Goal: Task Accomplishment & Management: Use online tool/utility

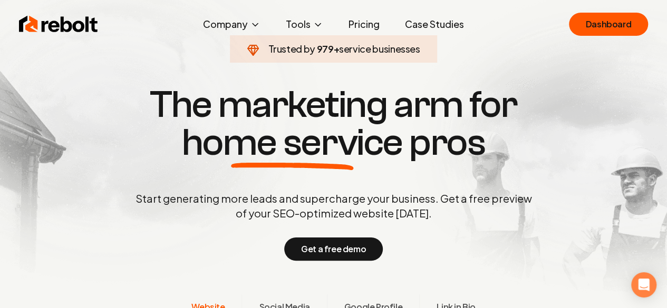
click at [590, 11] on div "Rebolt Company About Blog Jobs Tools Google Review QR Code Generator Google Bus…" at bounding box center [333, 24] width 654 height 32
click at [596, 26] on link "Dashboard" at bounding box center [608, 24] width 79 height 23
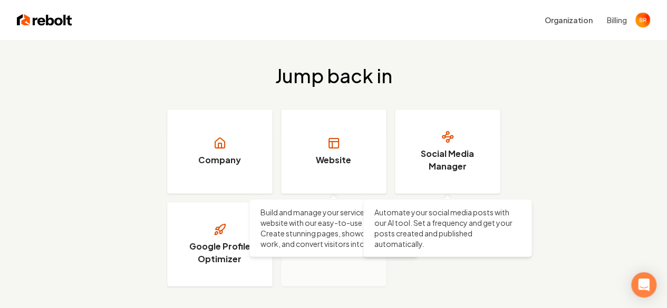
click at [332, 179] on link "Website" at bounding box center [333, 152] width 105 height 84
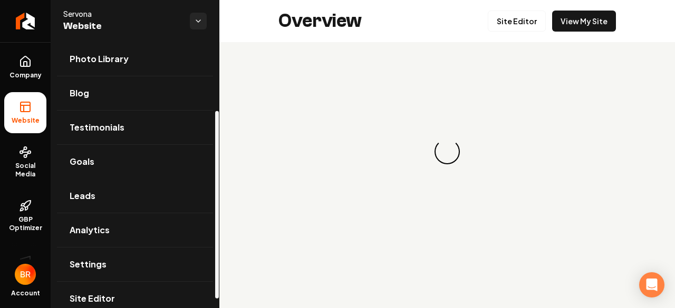
scroll to position [109, 0]
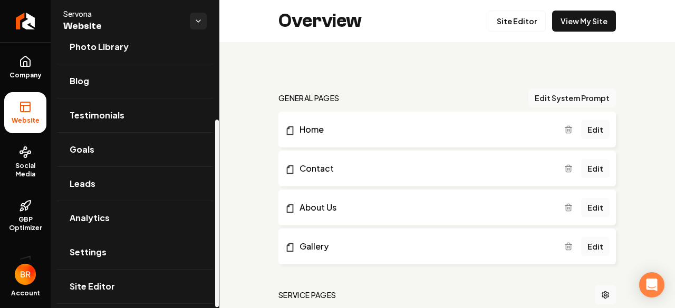
click at [138, 242] on link "Settings" at bounding box center [135, 253] width 156 height 34
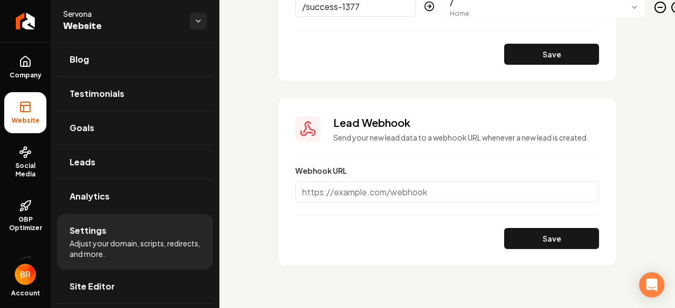
scroll to position [1765, 0]
click at [132, 286] on link "Site Editor" at bounding box center [135, 287] width 156 height 34
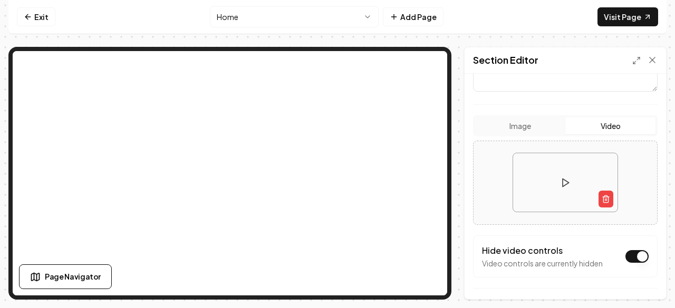
scroll to position [181, 0]
click at [603, 121] on button "Video" at bounding box center [610, 125] width 90 height 17
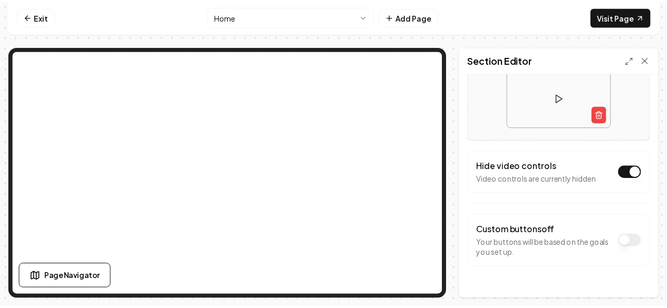
scroll to position [285, 0]
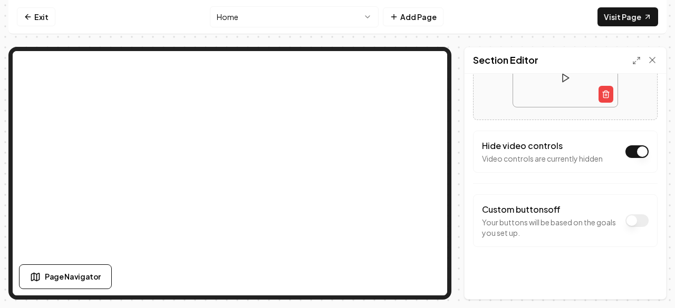
click at [625, 150] on button "Dark mode off" at bounding box center [636, 151] width 23 height 13
click at [625, 153] on button "Dark mode off" at bounding box center [636, 151] width 23 height 13
click at [650, 64] on icon at bounding box center [652, 60] width 11 height 11
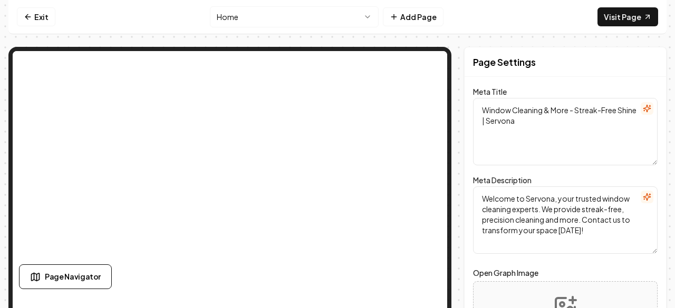
scroll to position [0, 0]
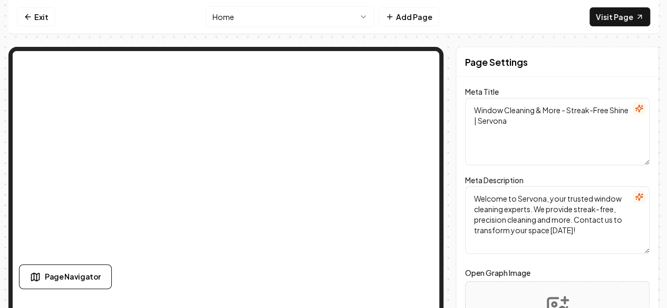
click at [17, 22] on link "Exit" at bounding box center [36, 16] width 38 height 19
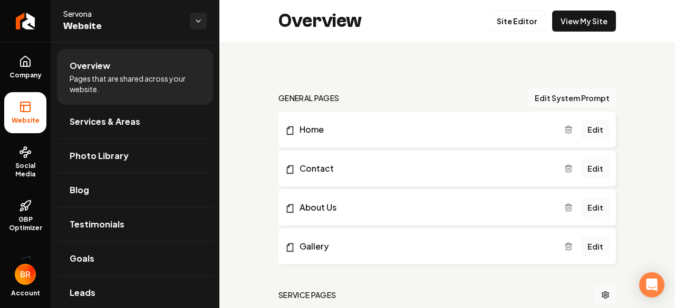
click at [568, 98] on button "Edit System Prompt" at bounding box center [572, 98] width 88 height 19
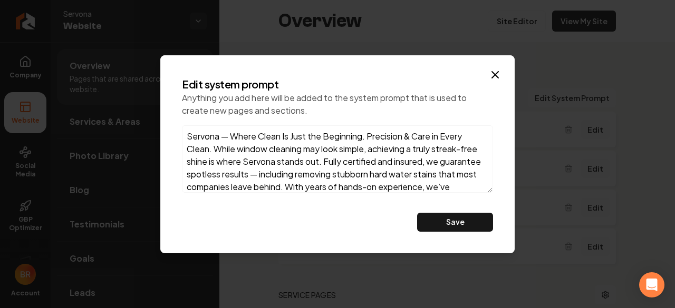
scroll to position [68, 0]
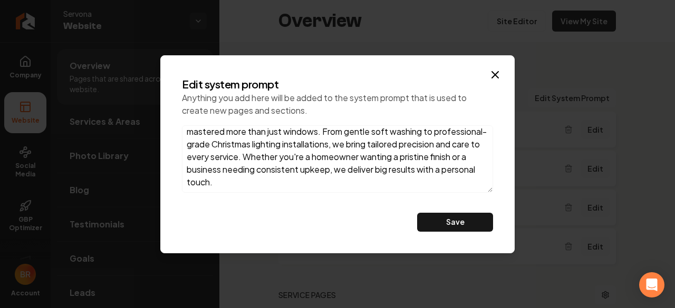
click at [492, 76] on icon "button" at bounding box center [495, 75] width 13 height 13
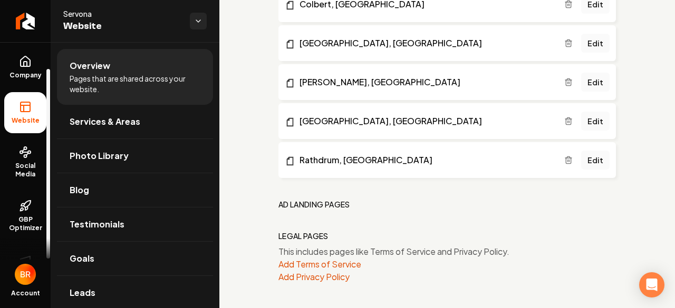
scroll to position [30, 0]
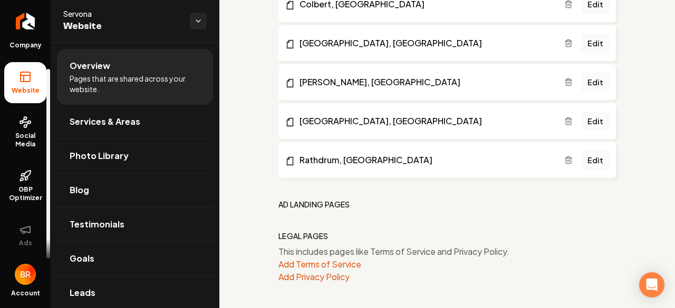
click at [28, 135] on span "Social Media" at bounding box center [25, 140] width 42 height 17
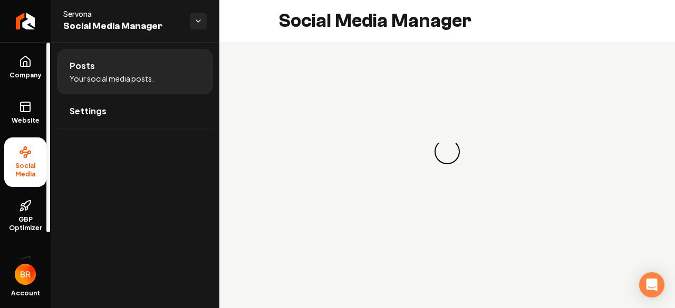
click at [14, 80] on link "Company" at bounding box center [25, 67] width 42 height 41
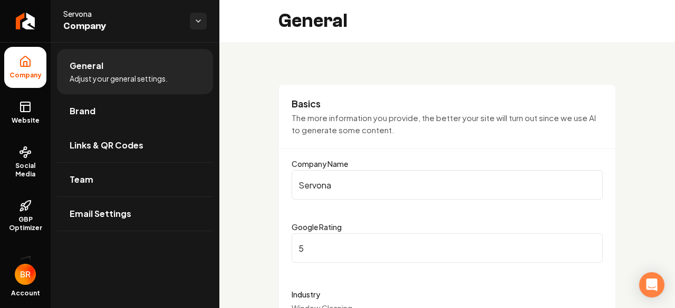
click at [128, 143] on span "Links & QR Codes" at bounding box center [107, 145] width 74 height 13
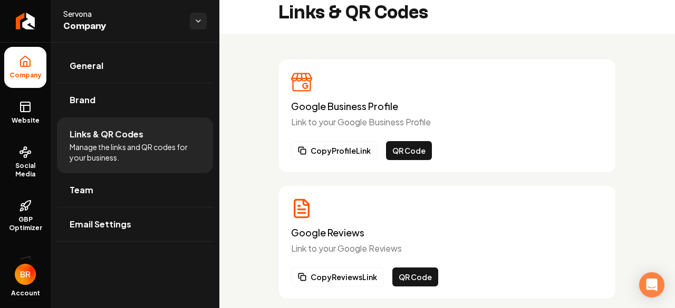
scroll to position [10, 0]
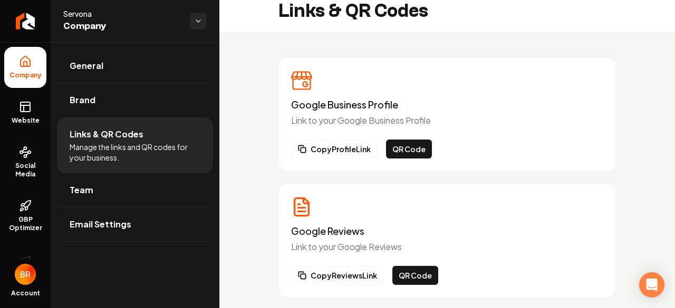
click at [396, 149] on button "QR Code" at bounding box center [409, 149] width 46 height 19
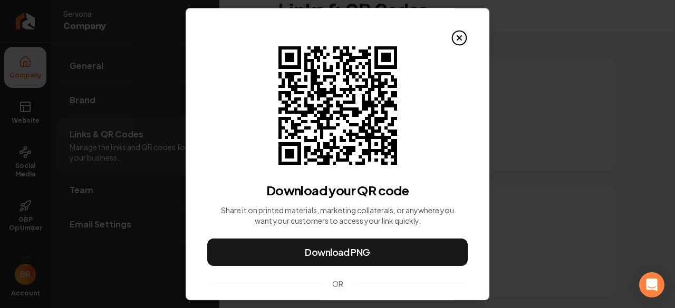
drag, startPoint x: 372, startPoint y: 250, endPoint x: 589, endPoint y: 213, distance: 219.9
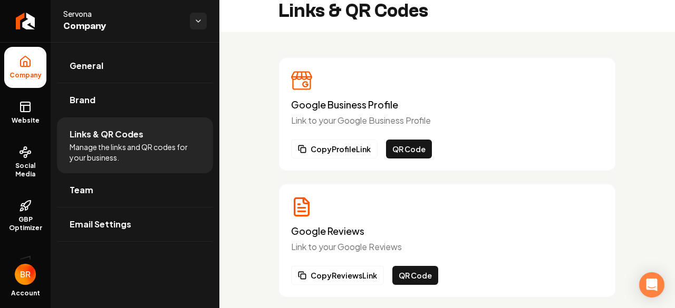
click at [421, 148] on button "QR Code" at bounding box center [409, 149] width 46 height 19
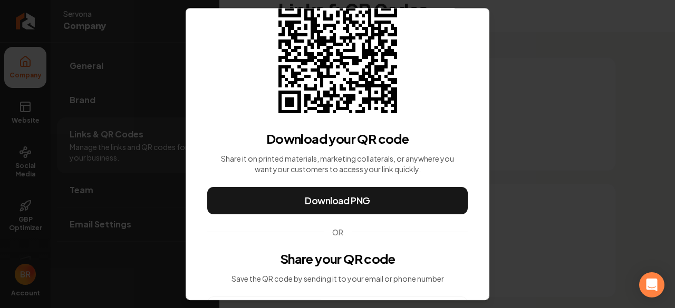
scroll to position [48, 0]
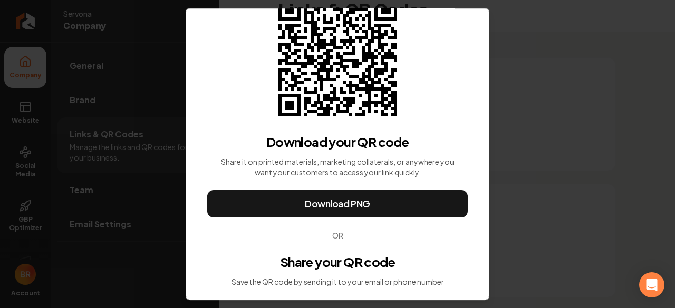
click at [392, 202] on button "Download PNG" at bounding box center [337, 203] width 260 height 27
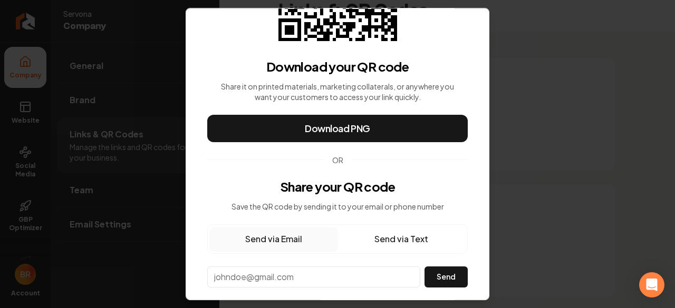
scroll to position [128, 0]
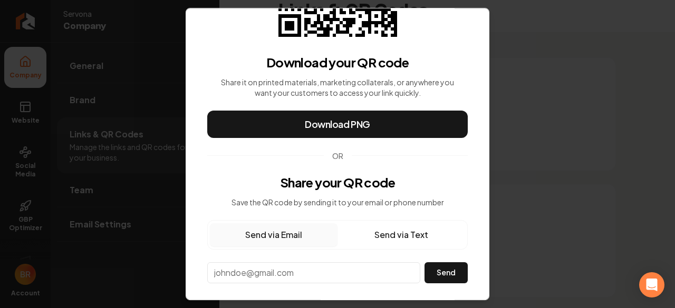
click at [300, 271] on input "email" at bounding box center [313, 273] width 213 height 21
type input "[EMAIL_ADDRESS][DOMAIN_NAME]"
click at [454, 268] on button "Send" at bounding box center [445, 273] width 43 height 21
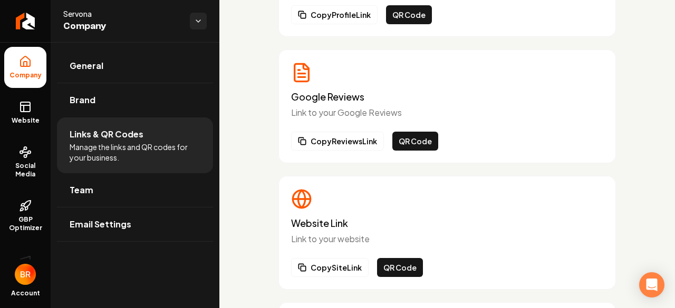
scroll to position [264, 0]
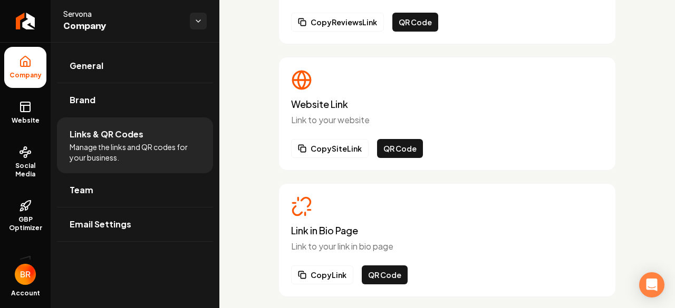
click at [402, 145] on button "QR Code" at bounding box center [400, 148] width 46 height 19
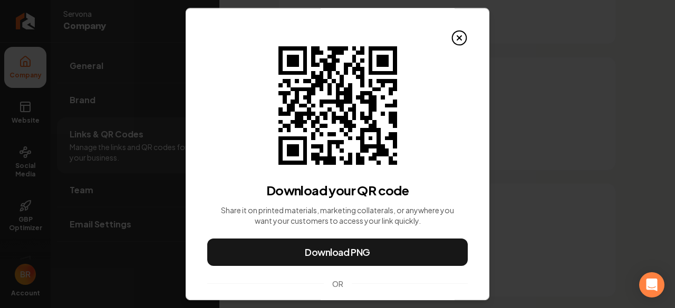
click at [380, 246] on button "Download PNG" at bounding box center [337, 252] width 260 height 27
click at [454, 43] on icon at bounding box center [459, 38] width 17 height 17
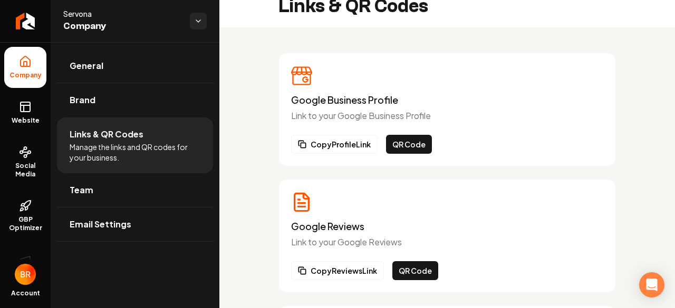
scroll to position [15, 0]
click at [350, 148] on button "Copy Profile Link" at bounding box center [334, 144] width 86 height 19
click at [401, 145] on button "QR Code" at bounding box center [409, 144] width 46 height 19
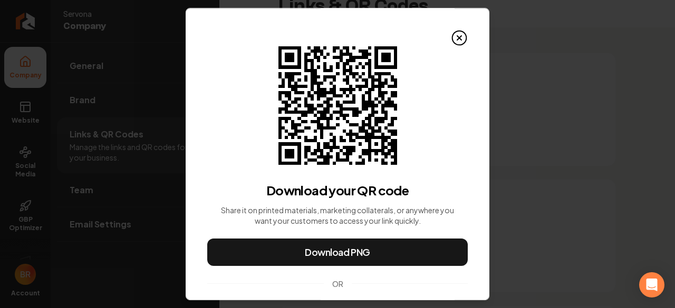
click at [451, 32] on icon at bounding box center [459, 38] width 17 height 17
